Goal: Find specific page/section: Find specific page/section

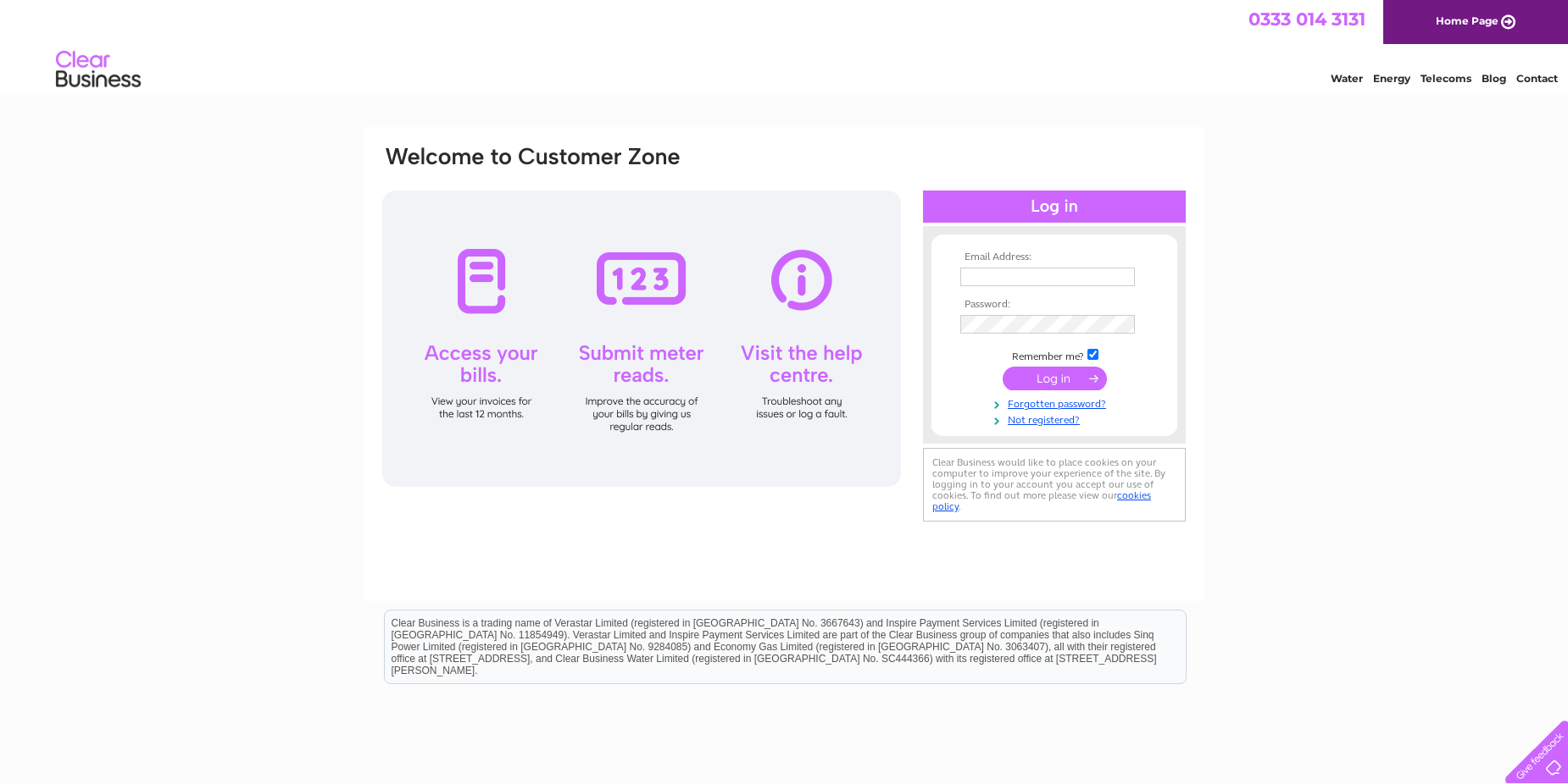
click at [1093, 264] on td at bounding box center [1054, 277] width 196 height 27
click at [1045, 276] on input "text" at bounding box center [1048, 278] width 176 height 20
type input "newparks-thevenny@live.co.uk"
click at [984, 271] on input "text" at bounding box center [1047, 277] width 175 height 19
type input "newparks-thevenny@live.co.uk"
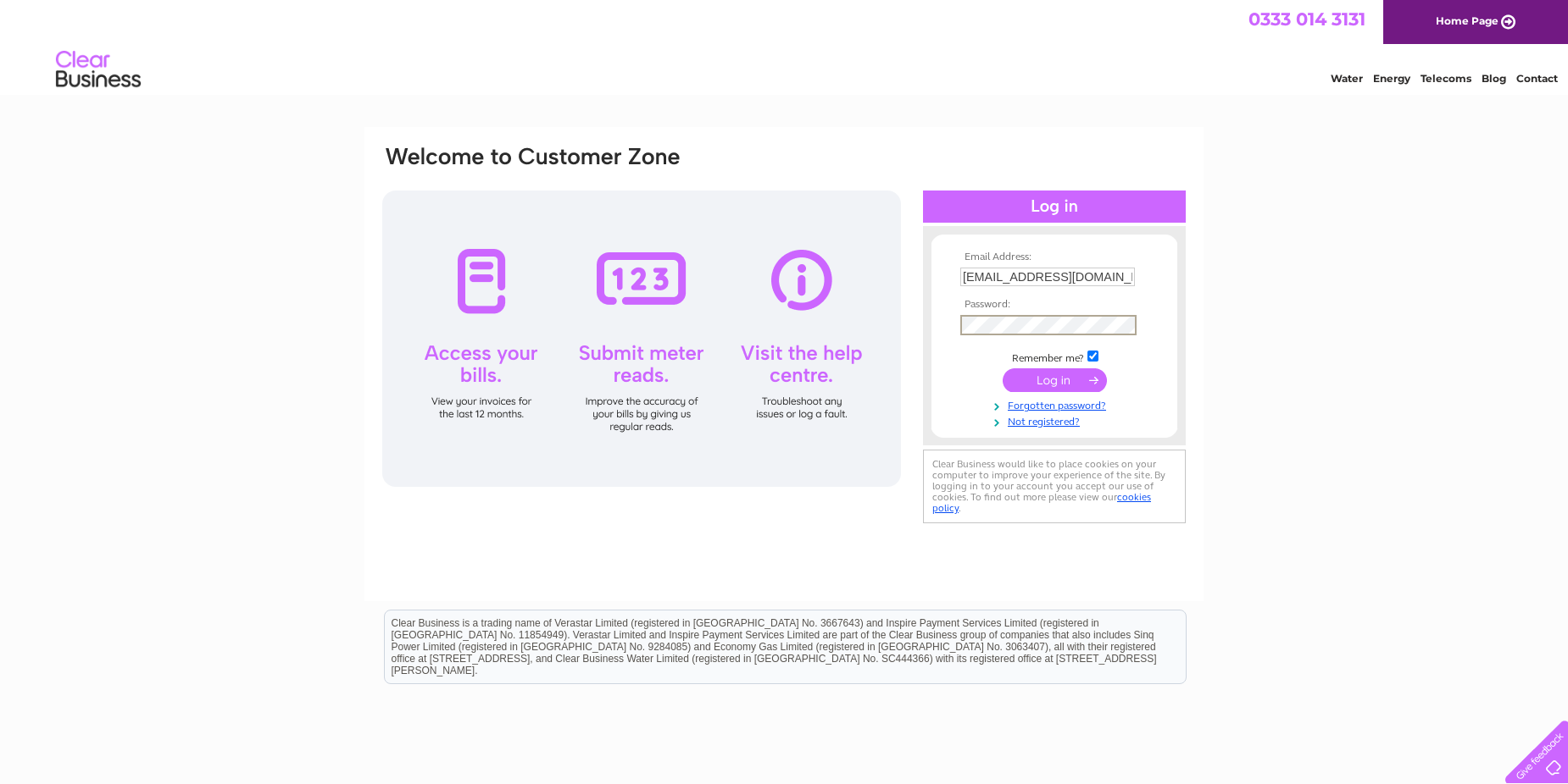
click at [1050, 374] on input "submit" at bounding box center [1054, 381] width 105 height 24
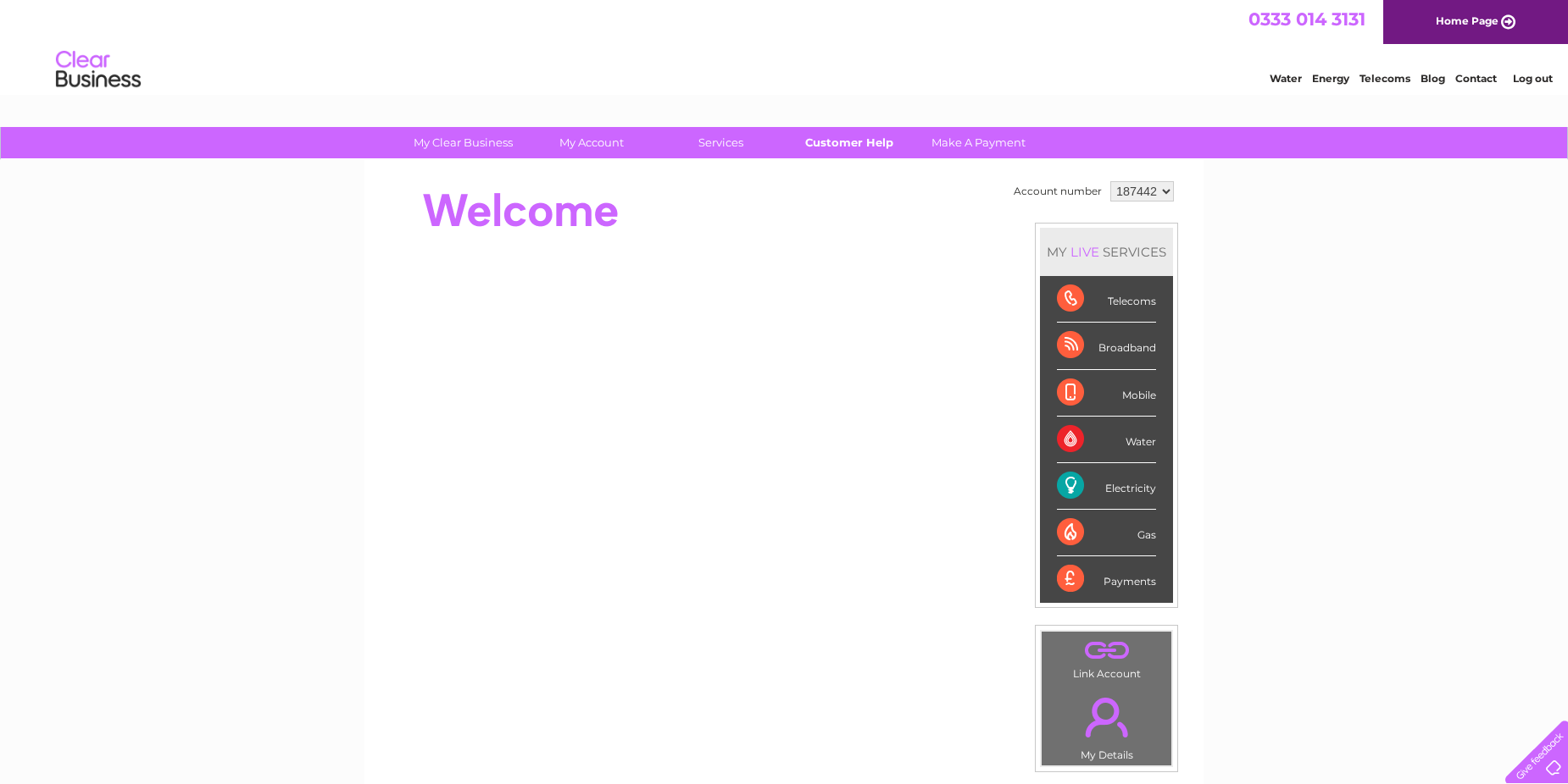
click at [848, 141] on link "Customer Help" at bounding box center [850, 143] width 140 height 31
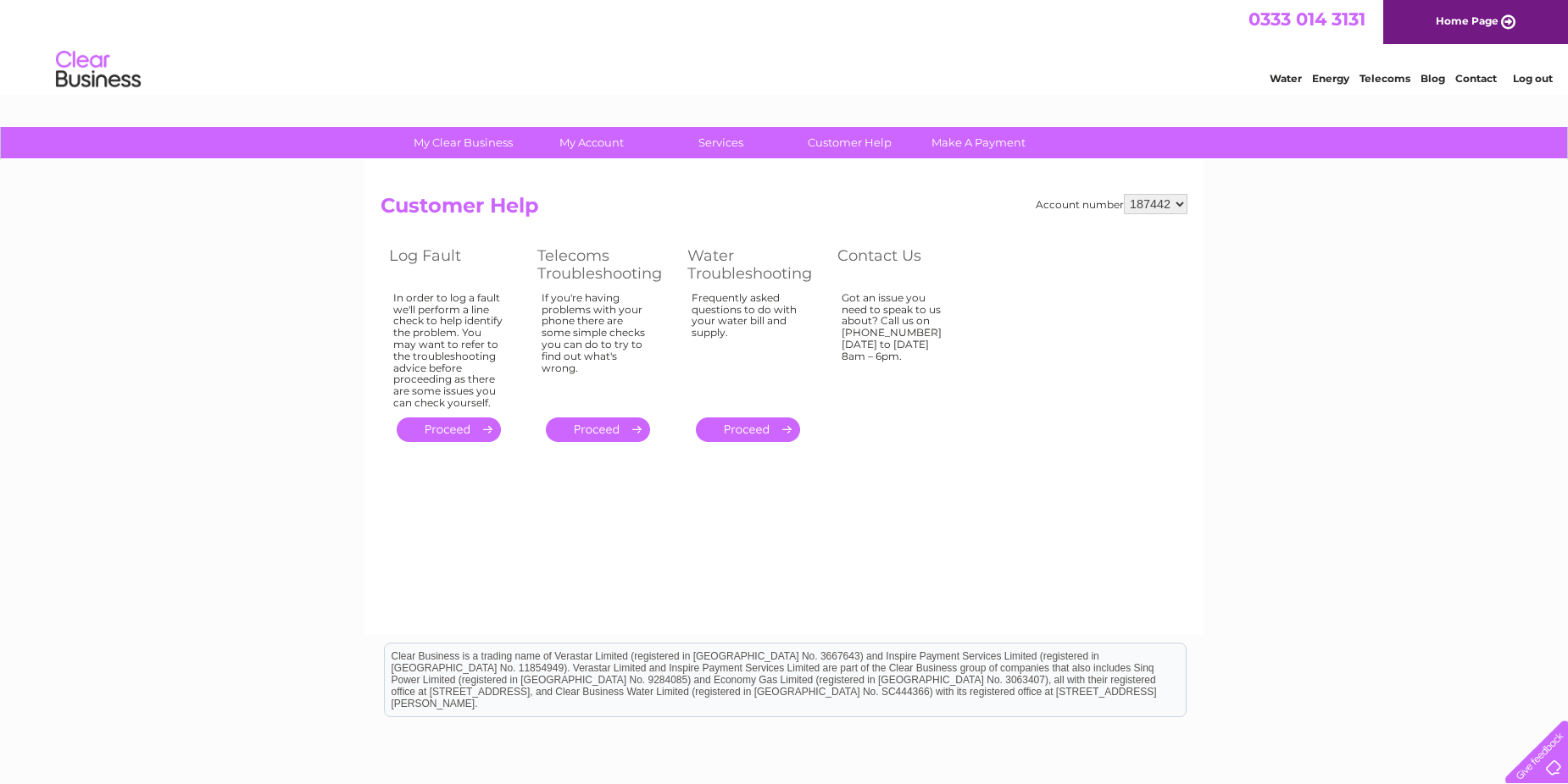
scroll to position [84, 0]
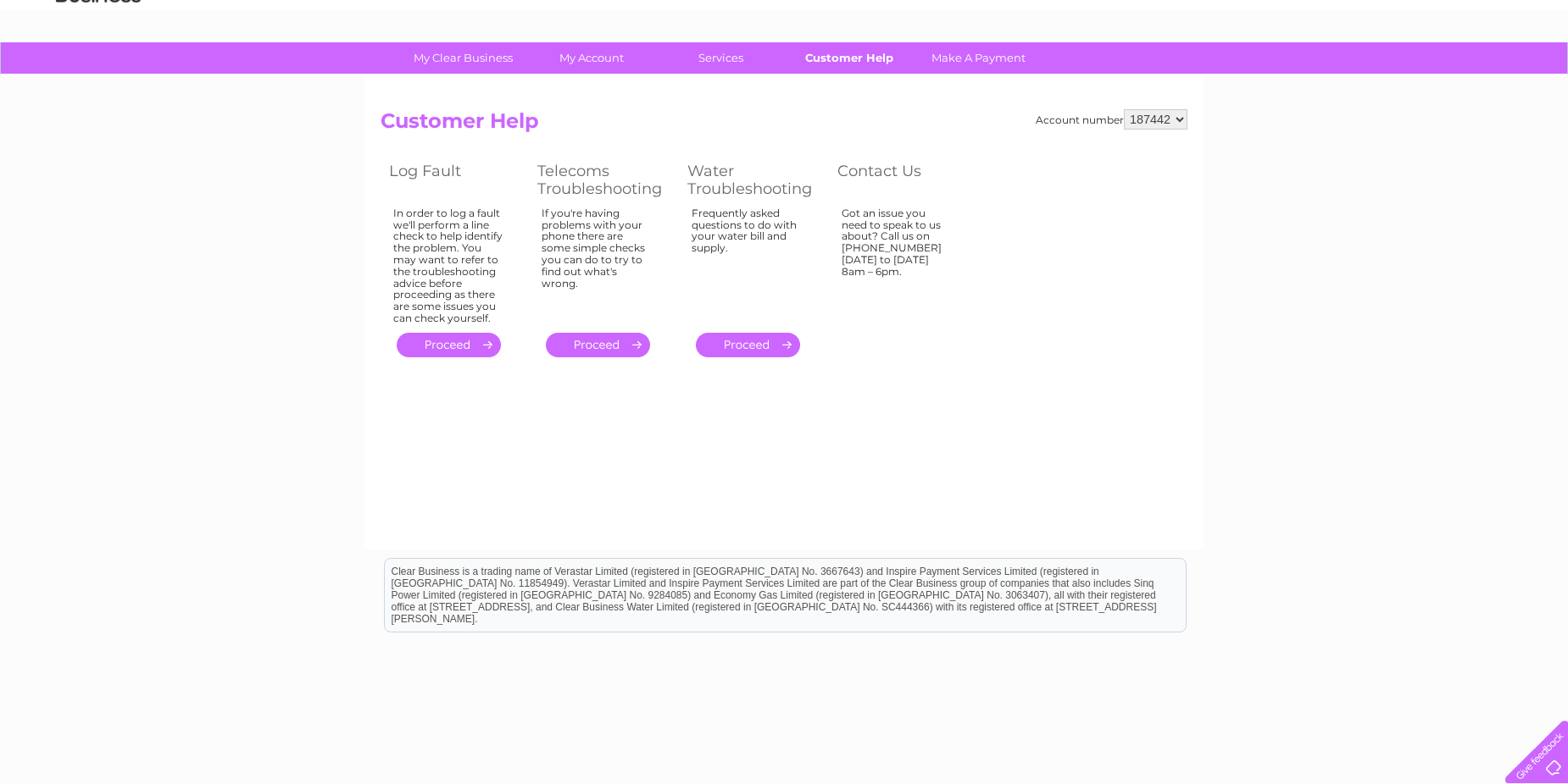
click at [864, 56] on link "Customer Help" at bounding box center [850, 58] width 140 height 31
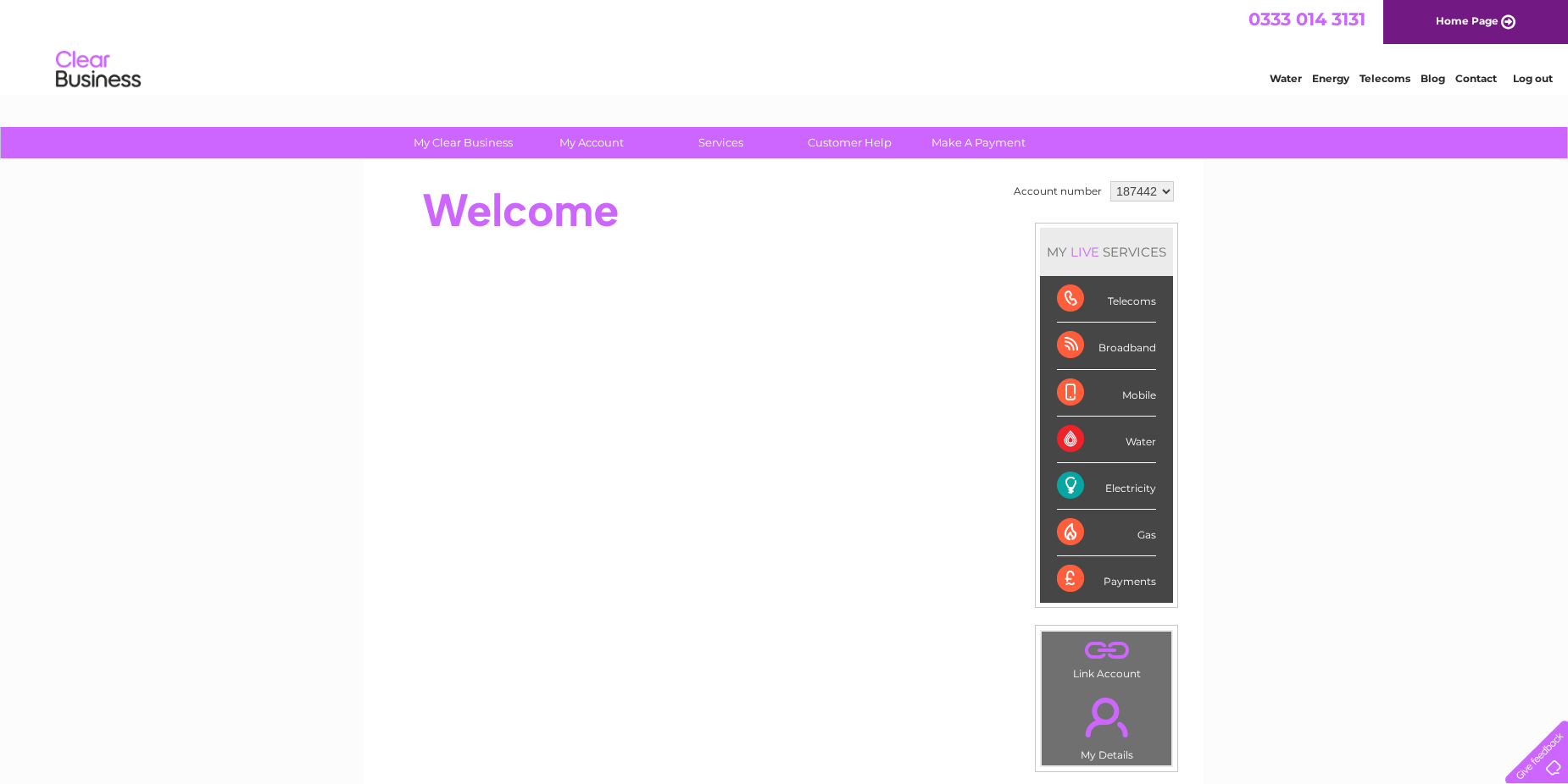
click at [1085, 348] on div "Broadband" at bounding box center [1106, 345] width 99 height 46
click at [1071, 341] on div "Broadband" at bounding box center [1106, 345] width 99 height 46
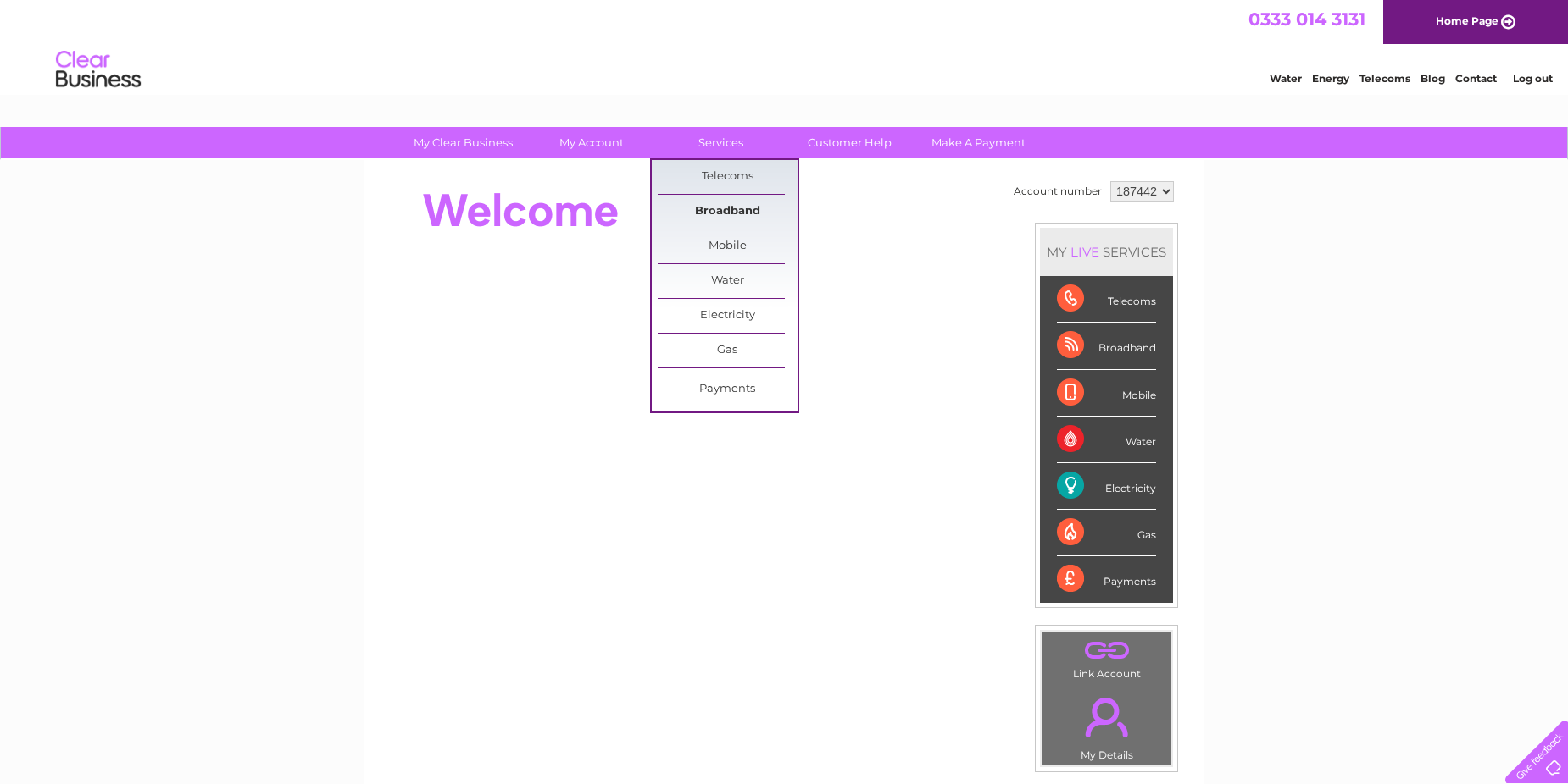
click at [731, 203] on link "Broadband" at bounding box center [727, 211] width 140 height 34
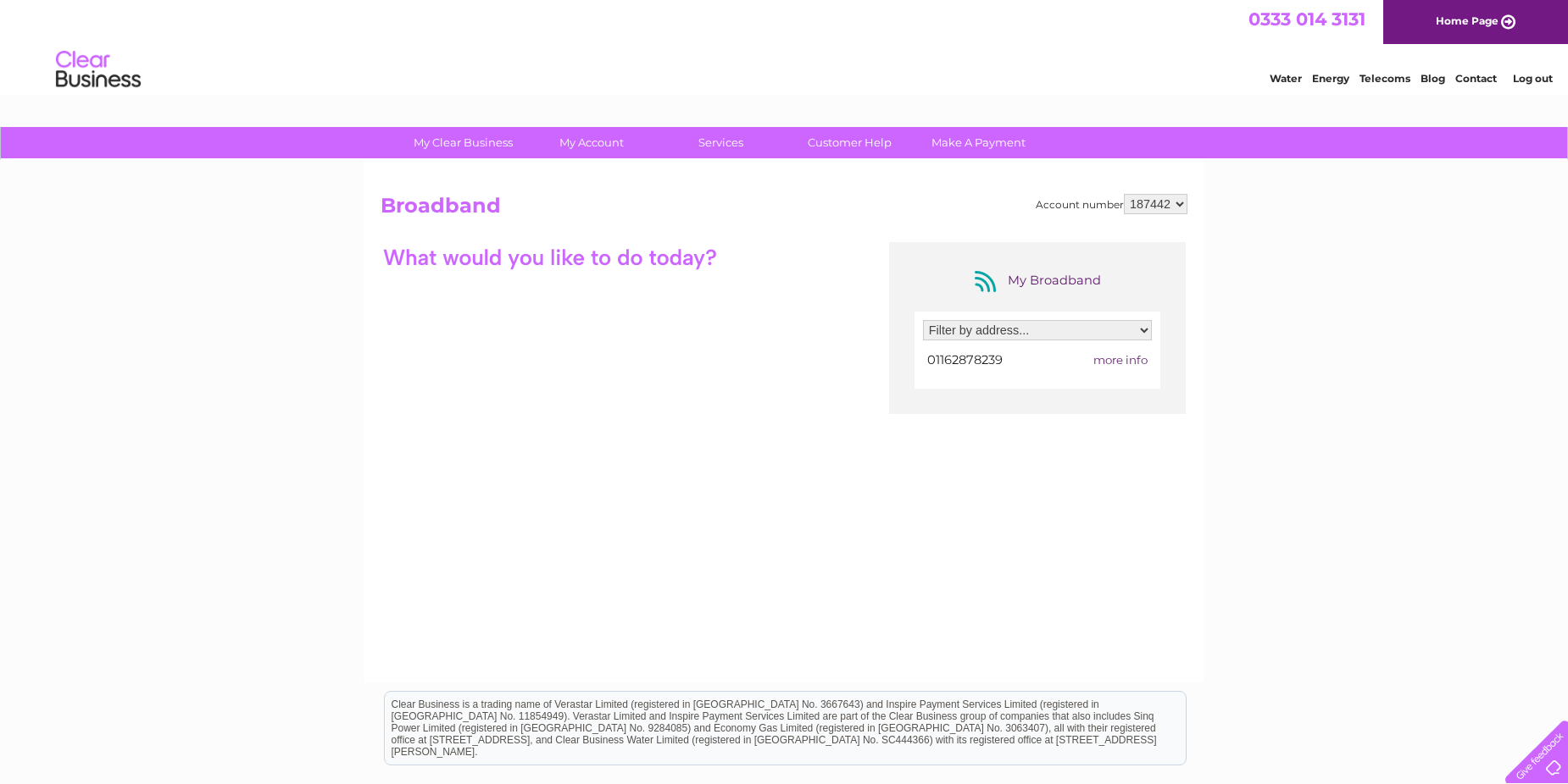
click at [1463, 17] on link "Home Page" at bounding box center [1475, 22] width 185 height 44
